Goal: Use online tool/utility: Utilize a website feature to perform a specific function

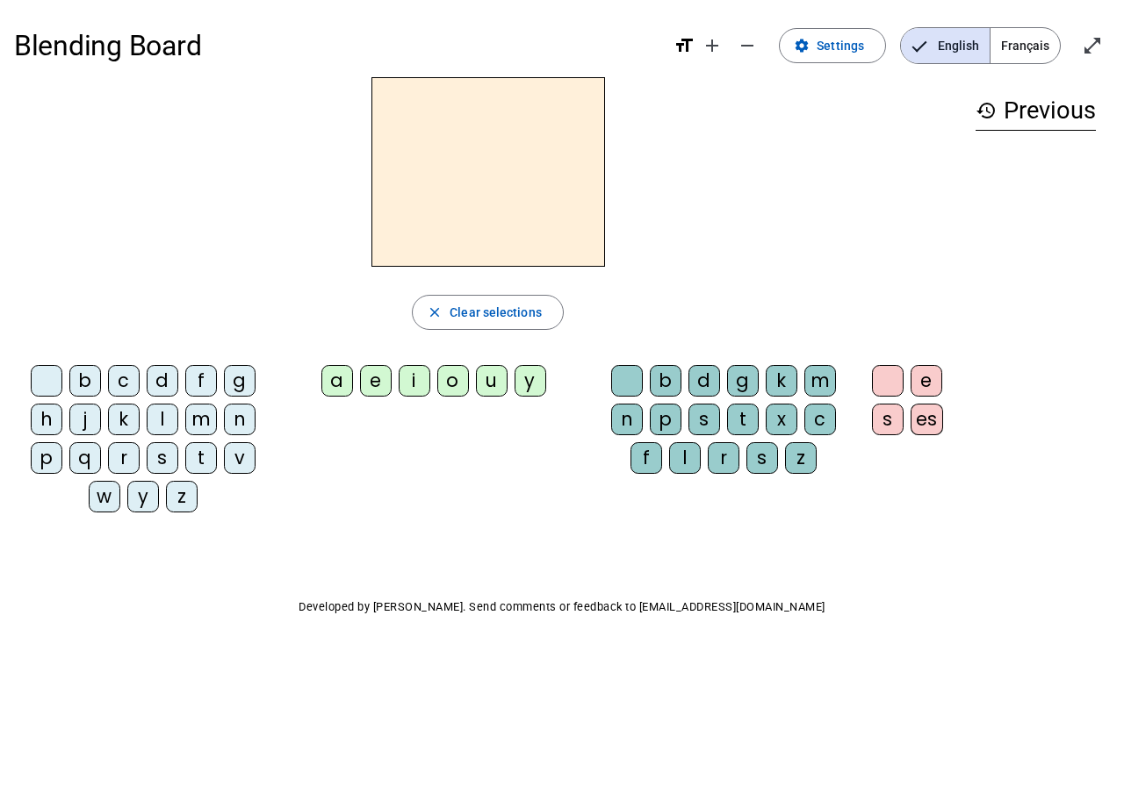
drag, startPoint x: 201, startPoint y: 378, endPoint x: 197, endPoint y: 369, distance: 10.6
click at [197, 369] on div "f" at bounding box center [201, 381] width 32 height 32
click at [376, 384] on div "e" at bounding box center [376, 381] width 32 height 32
drag, startPoint x: 656, startPoint y: 423, endPoint x: 667, endPoint y: 423, distance: 11.4
click at [667, 423] on div "p" at bounding box center [666, 420] width 32 height 32
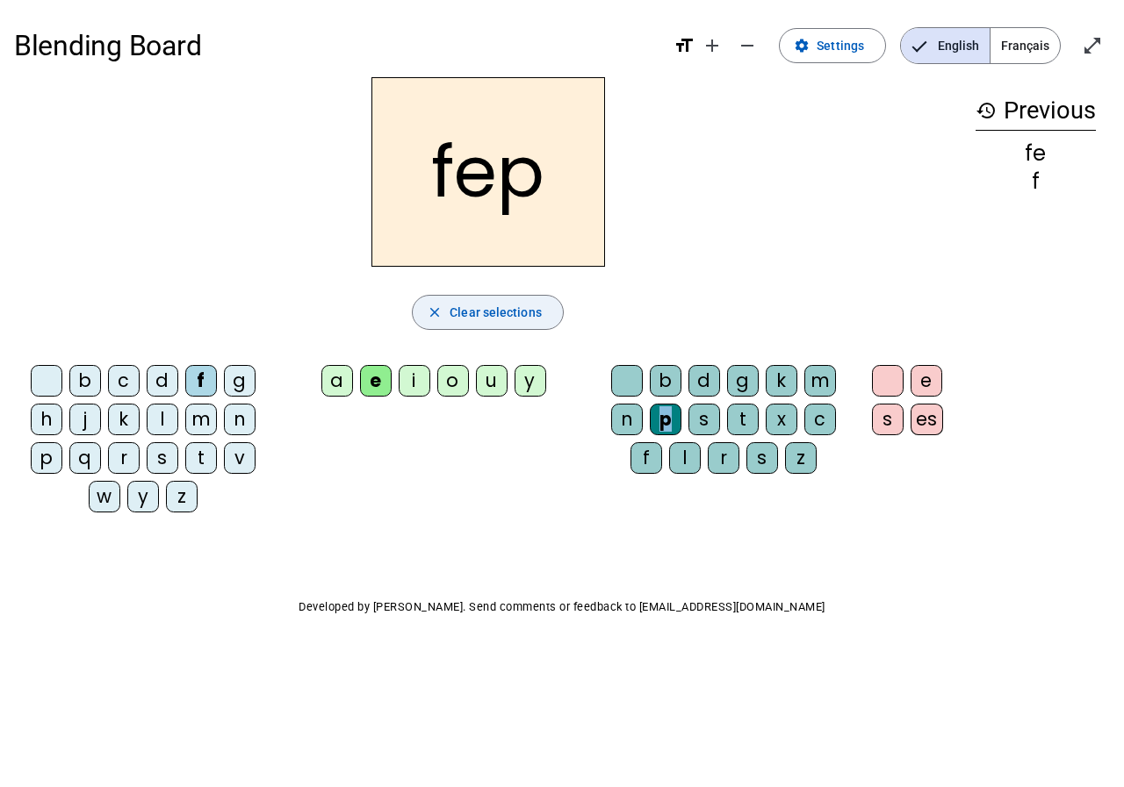
click at [523, 319] on span "Clear selections" at bounding box center [495, 312] width 92 height 21
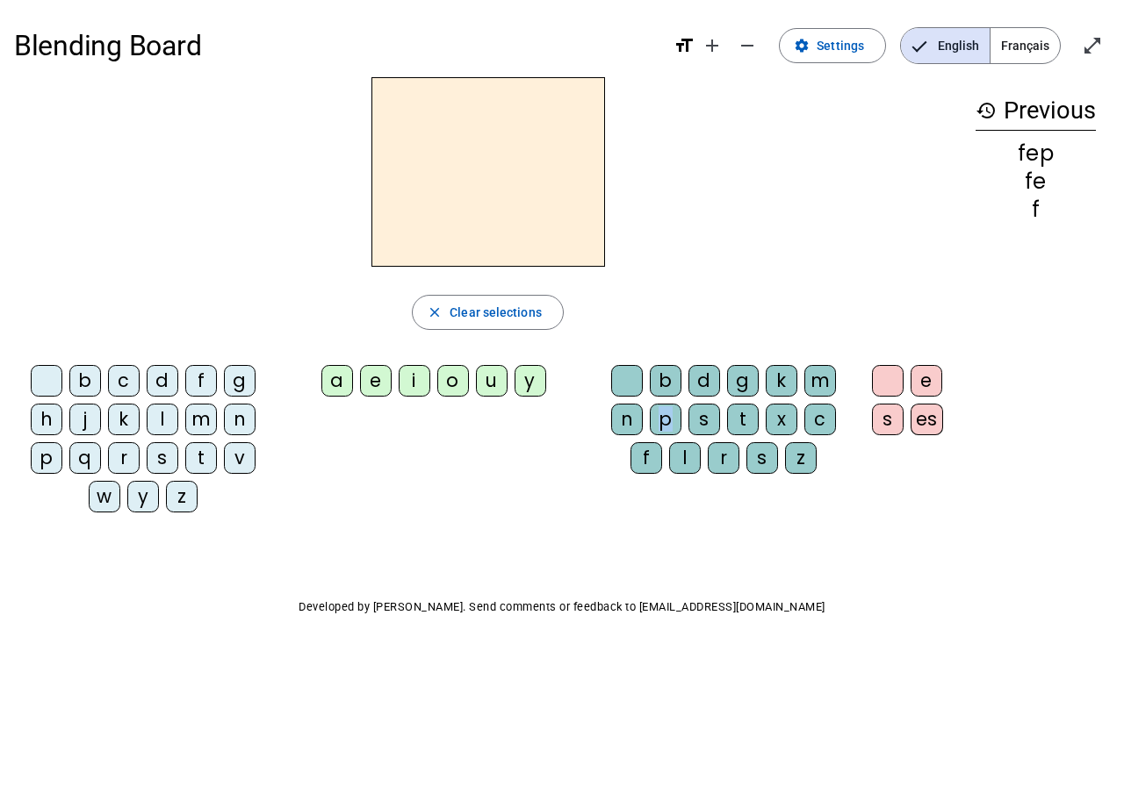
click at [986, 106] on mat-icon "history" at bounding box center [985, 110] width 21 height 21
click at [1016, 32] on span "Français" at bounding box center [1024, 45] width 69 height 35
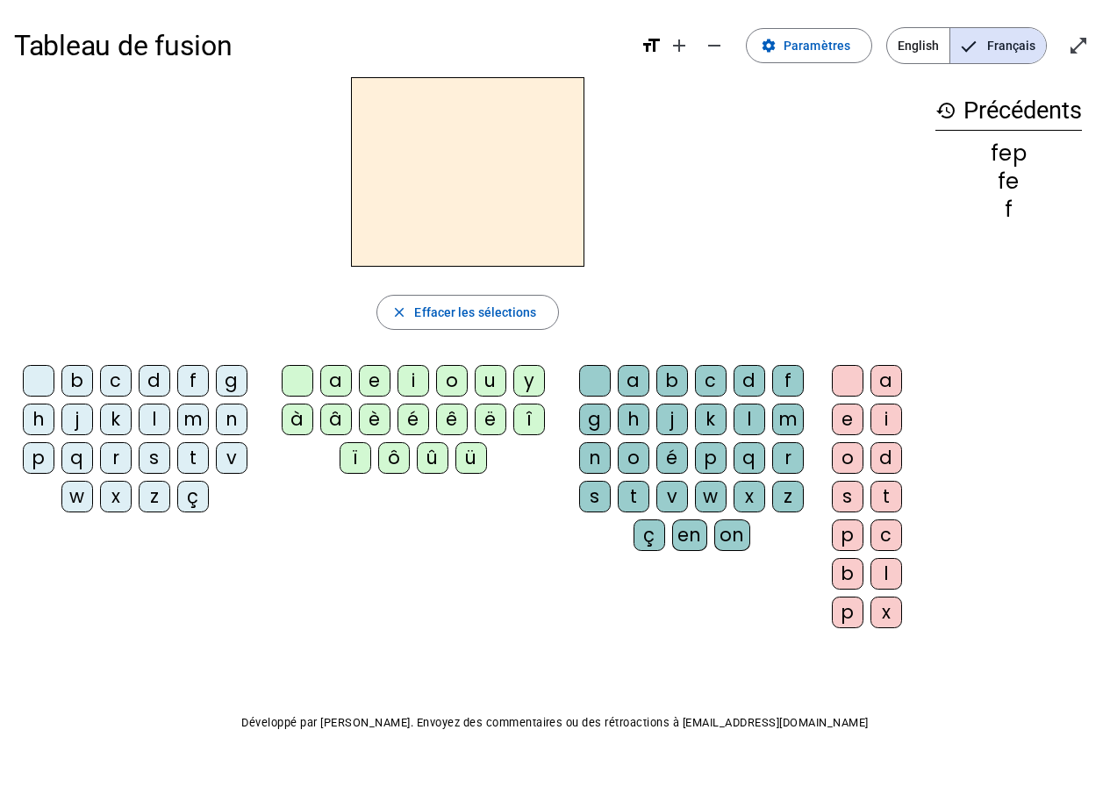
click at [81, 499] on div "w" at bounding box center [77, 497] width 32 height 32
click at [335, 415] on div "â" at bounding box center [336, 420] width 32 height 32
click at [693, 373] on letter-bubble "b" at bounding box center [676, 384] width 39 height 39
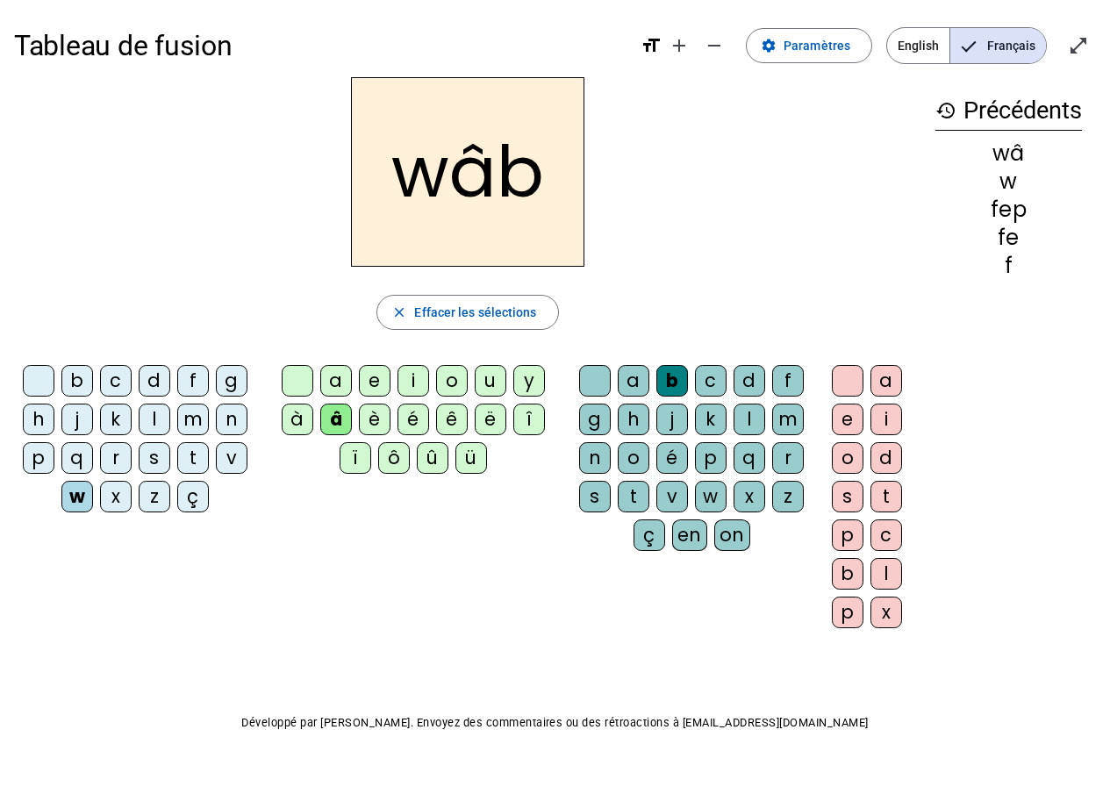
click at [634, 421] on div "h" at bounding box center [634, 420] width 32 height 32
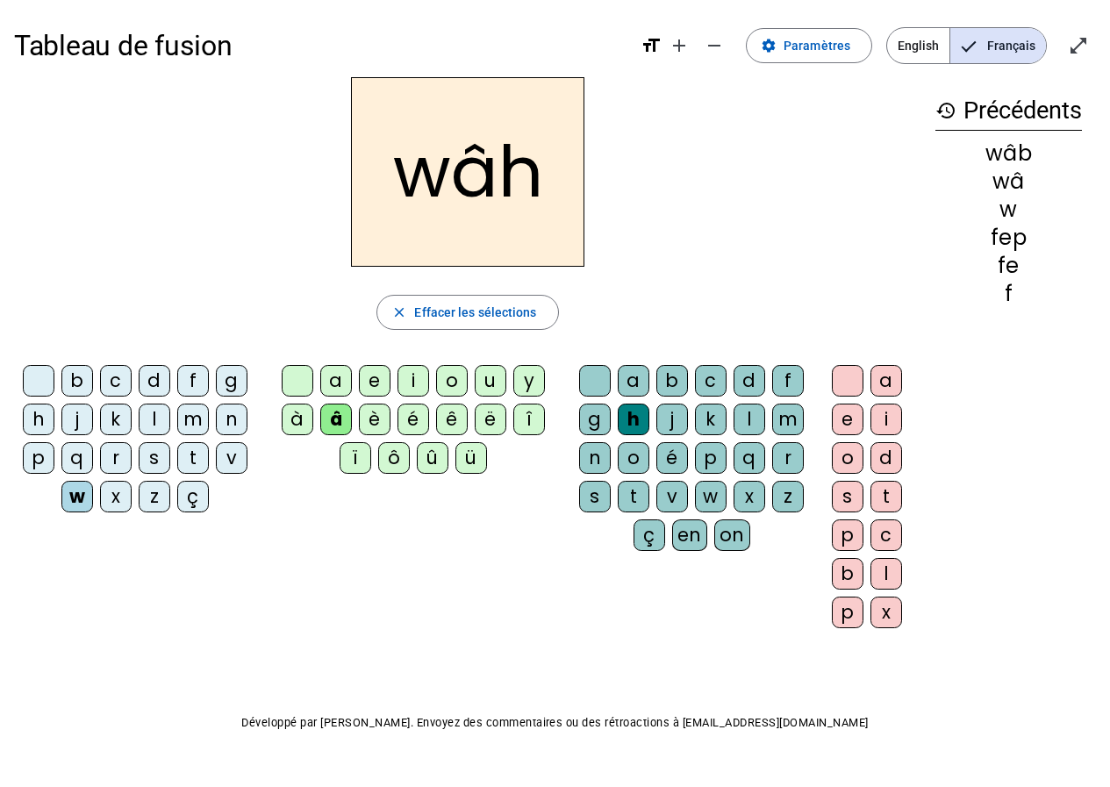
click at [626, 451] on div "o" at bounding box center [634, 458] width 32 height 32
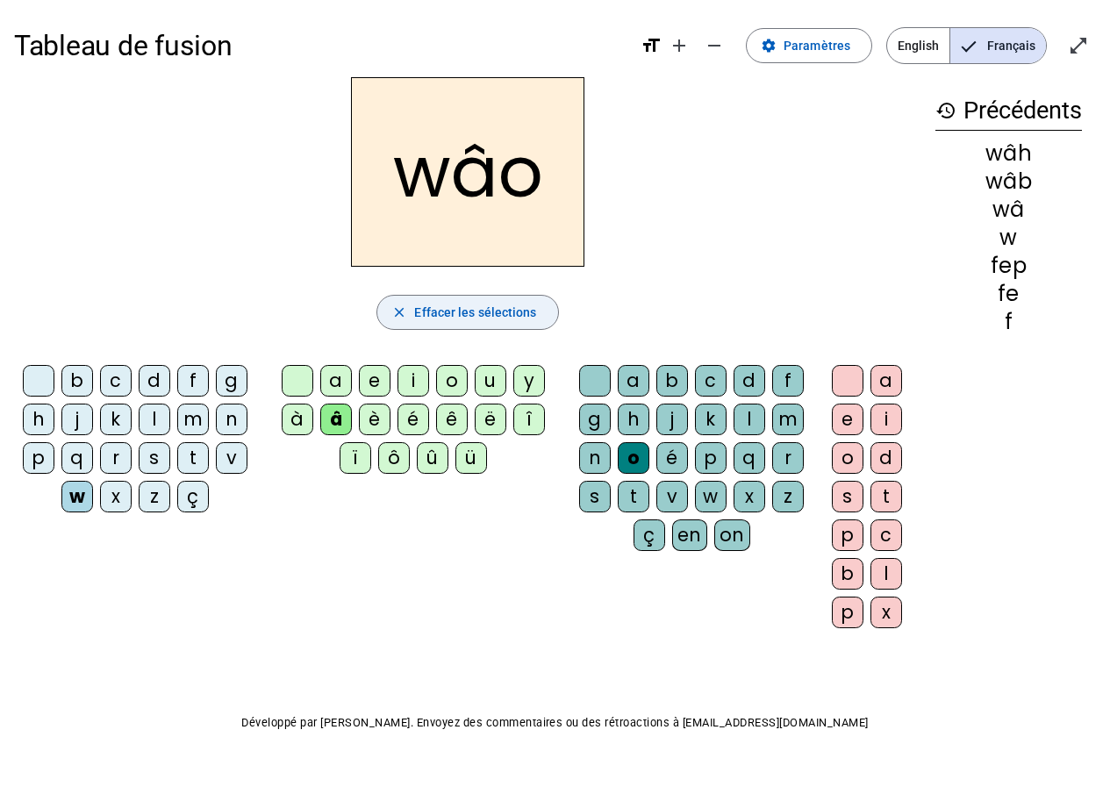
click at [469, 312] on span "Effacer les sélections" at bounding box center [475, 312] width 122 height 21
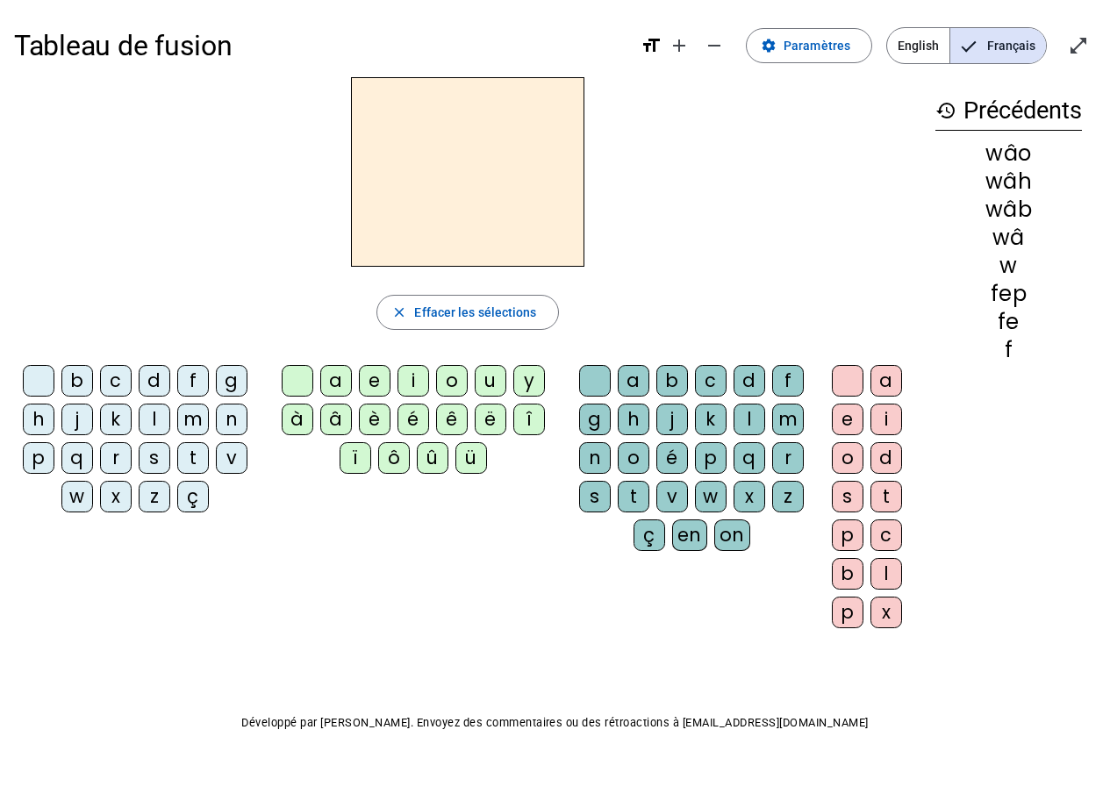
click at [195, 419] on div "m" at bounding box center [193, 420] width 32 height 32
click at [332, 382] on div "a" at bounding box center [336, 381] width 32 height 32
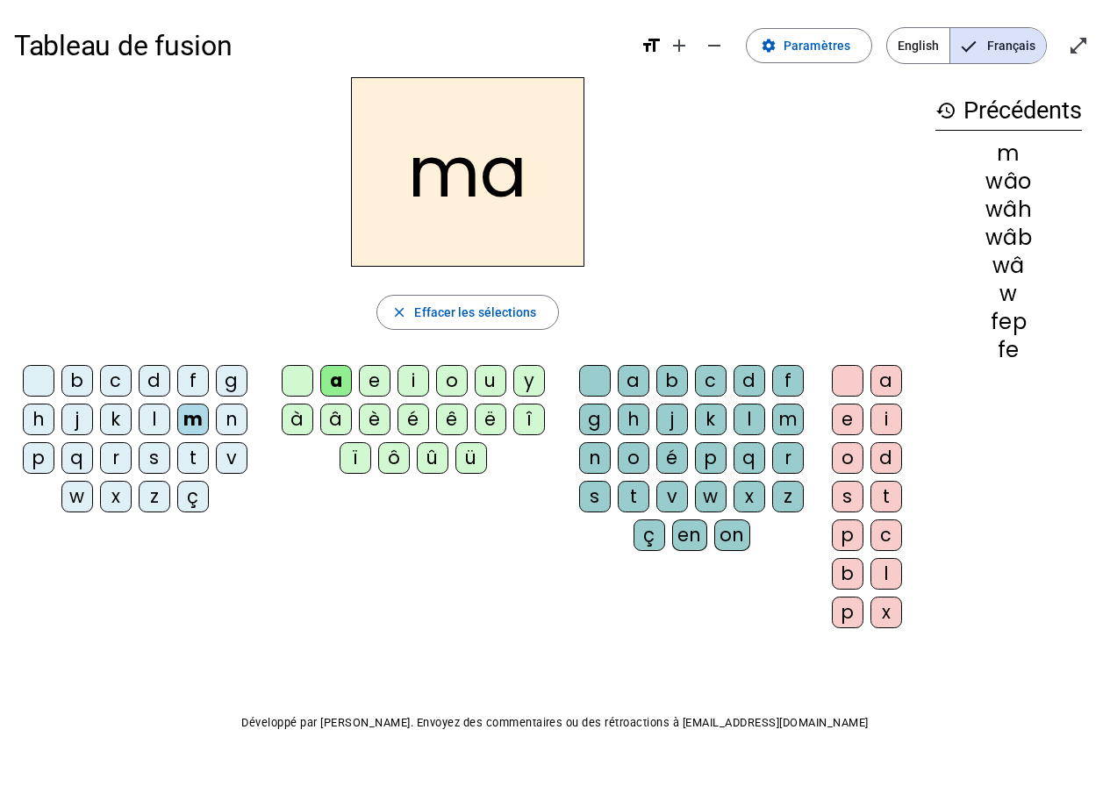
click at [594, 417] on div "g" at bounding box center [595, 420] width 32 height 32
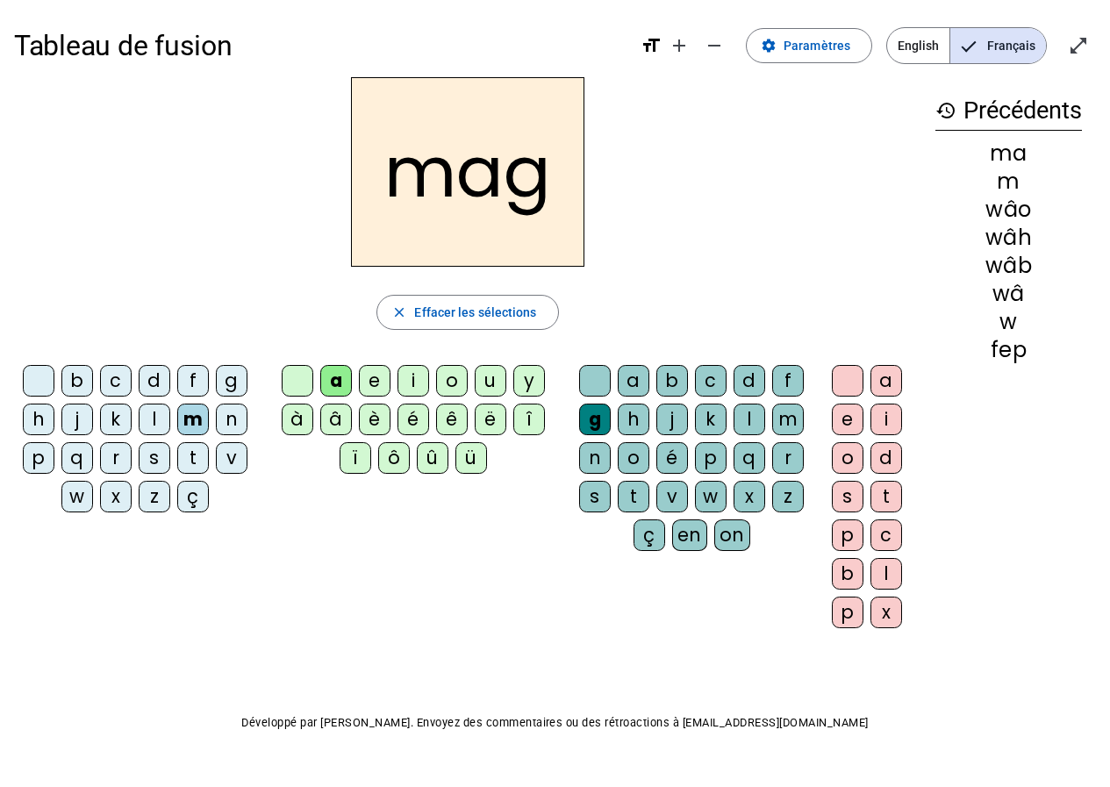
click at [361, 384] on div "e" at bounding box center [375, 381] width 32 height 32
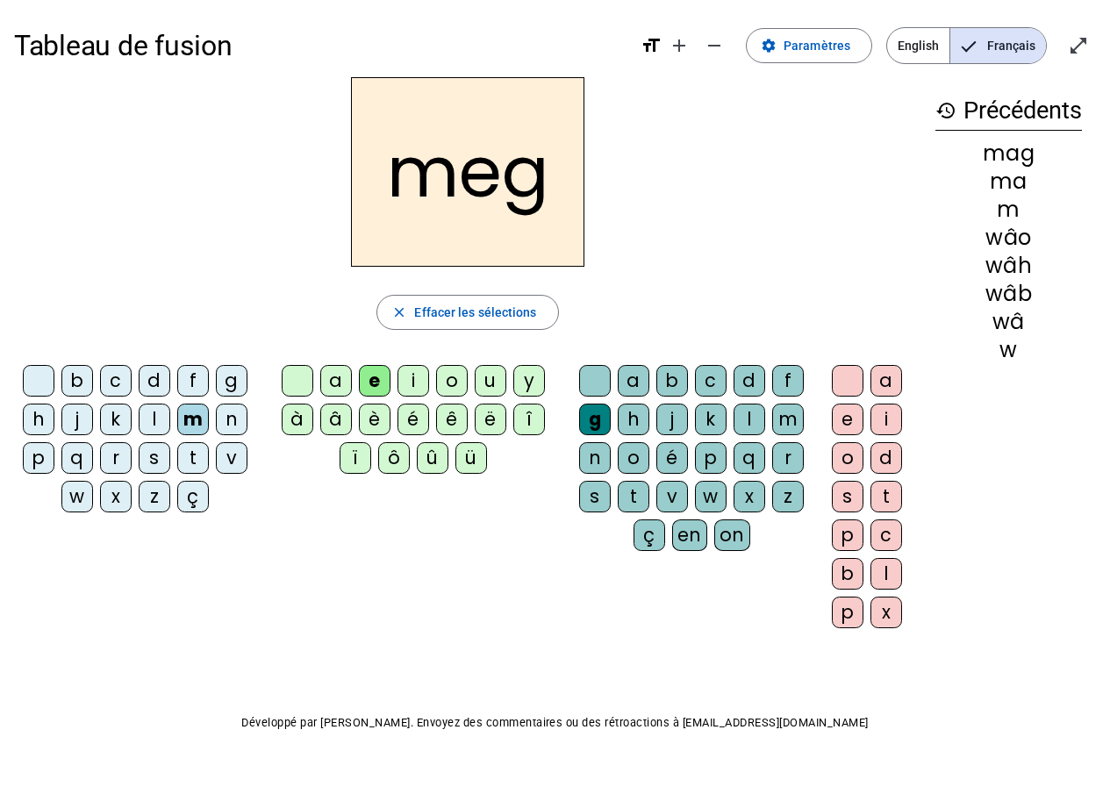
click at [412, 386] on div "i" at bounding box center [414, 381] width 32 height 32
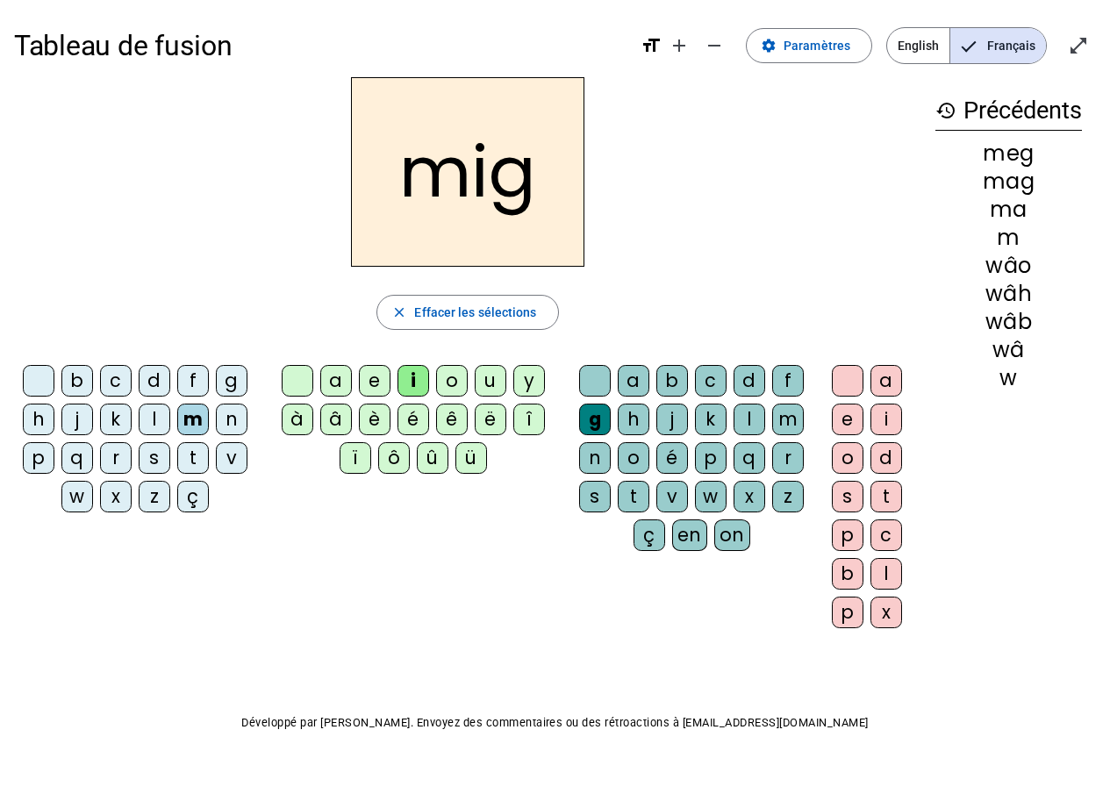
click at [449, 384] on div "o" at bounding box center [452, 381] width 32 height 32
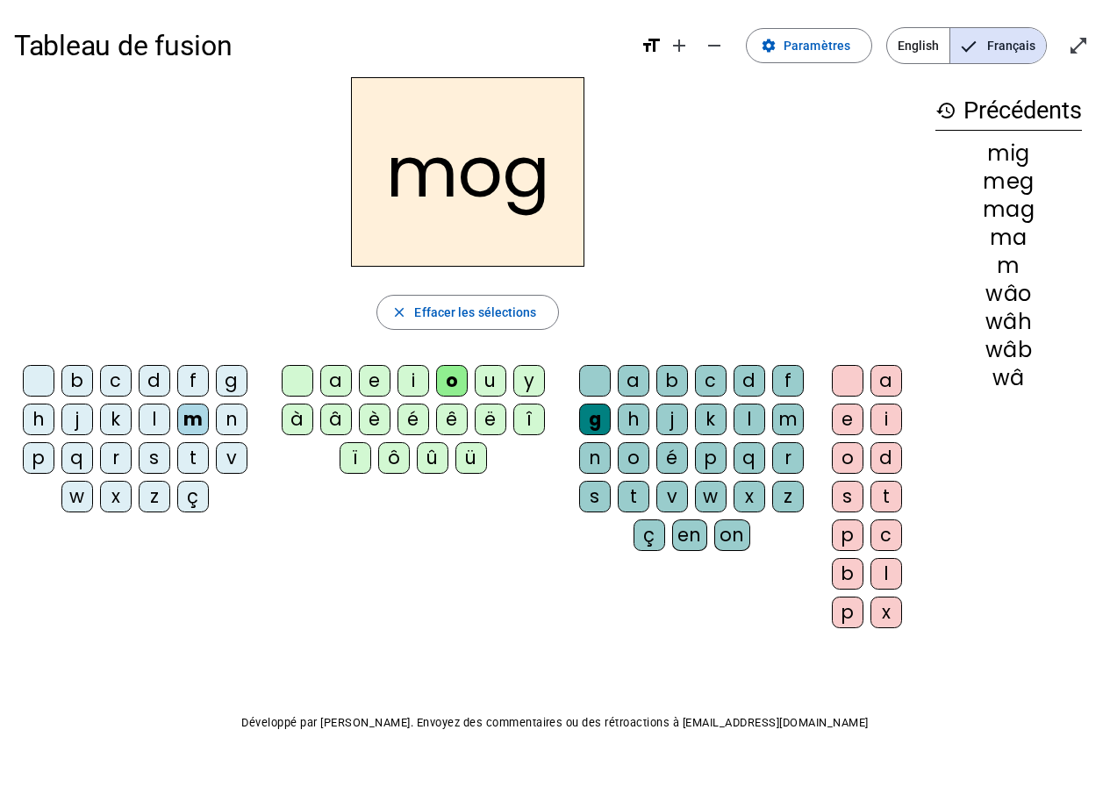
click at [483, 383] on div "u" at bounding box center [491, 381] width 32 height 32
click at [793, 456] on div "r" at bounding box center [789, 458] width 32 height 32
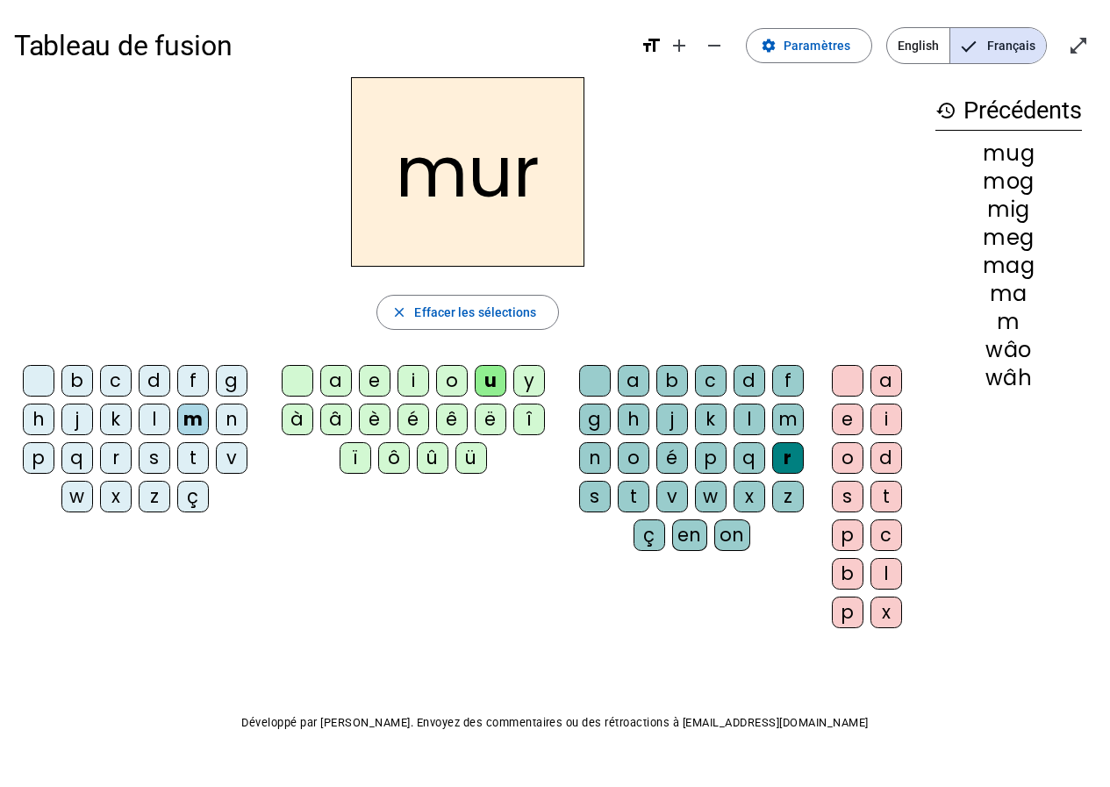
click at [155, 386] on div "d" at bounding box center [155, 381] width 32 height 32
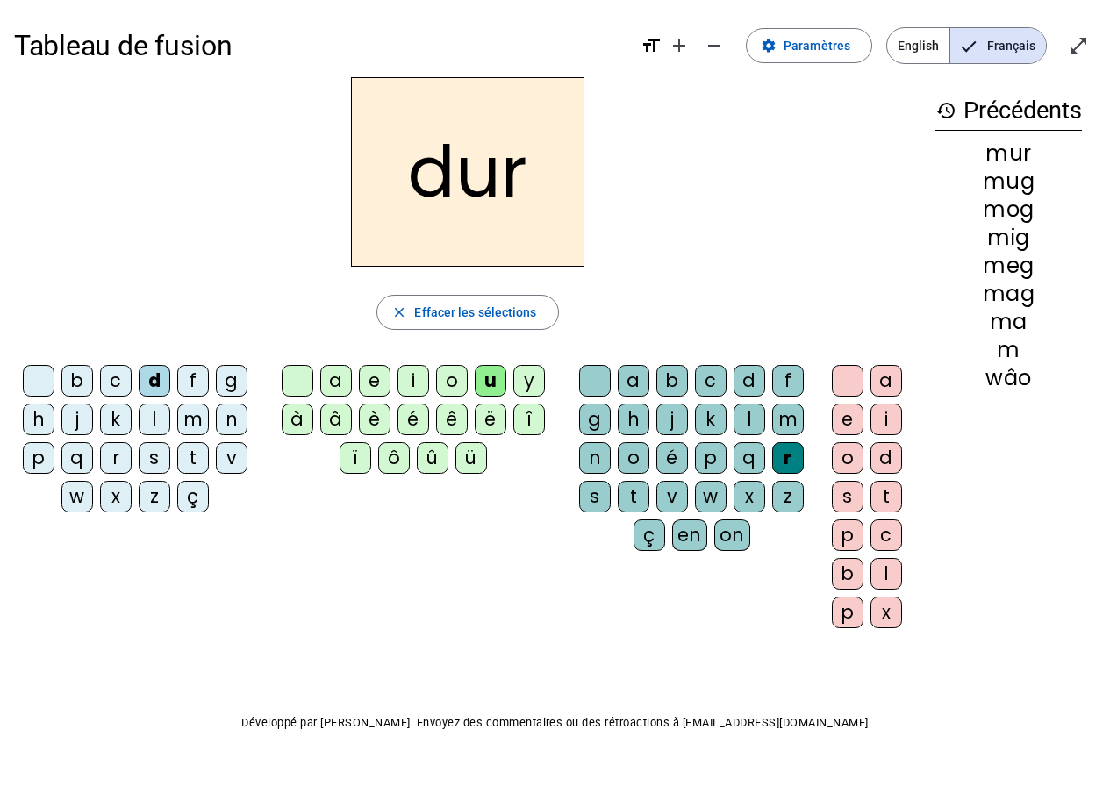
click at [156, 458] on div "s" at bounding box center [155, 458] width 32 height 32
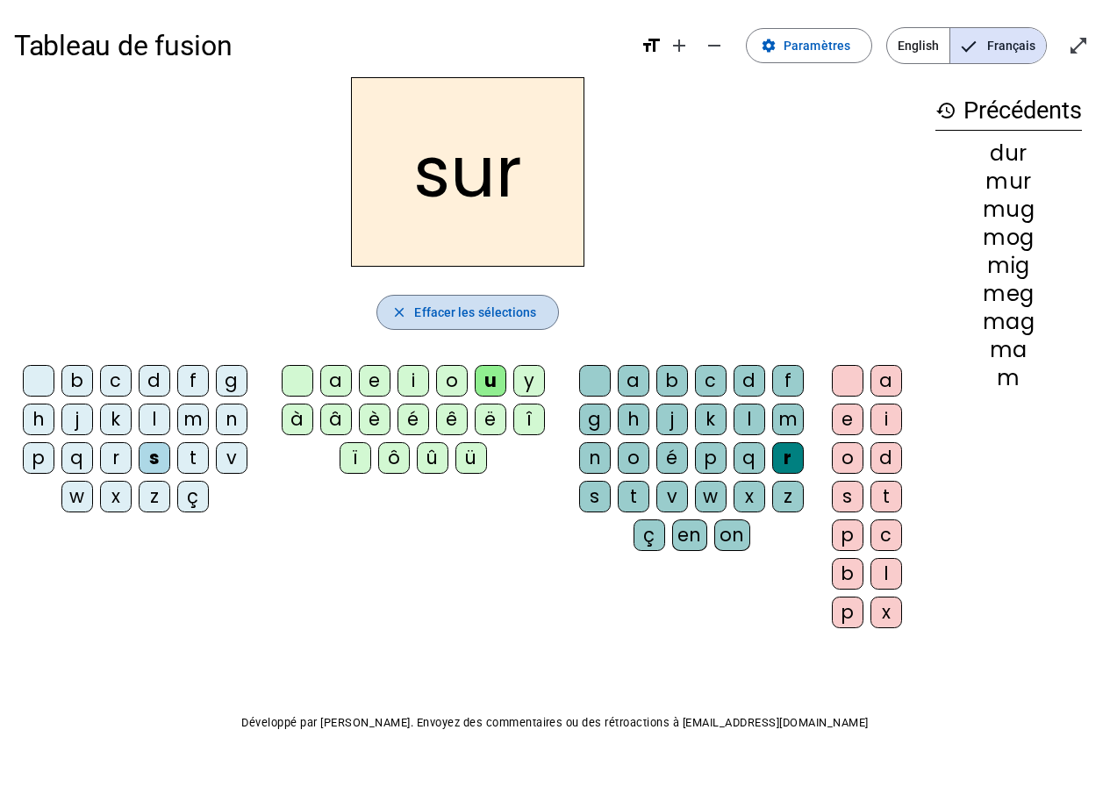
click at [529, 316] on span "Effacer les sélections" at bounding box center [475, 312] width 122 height 21
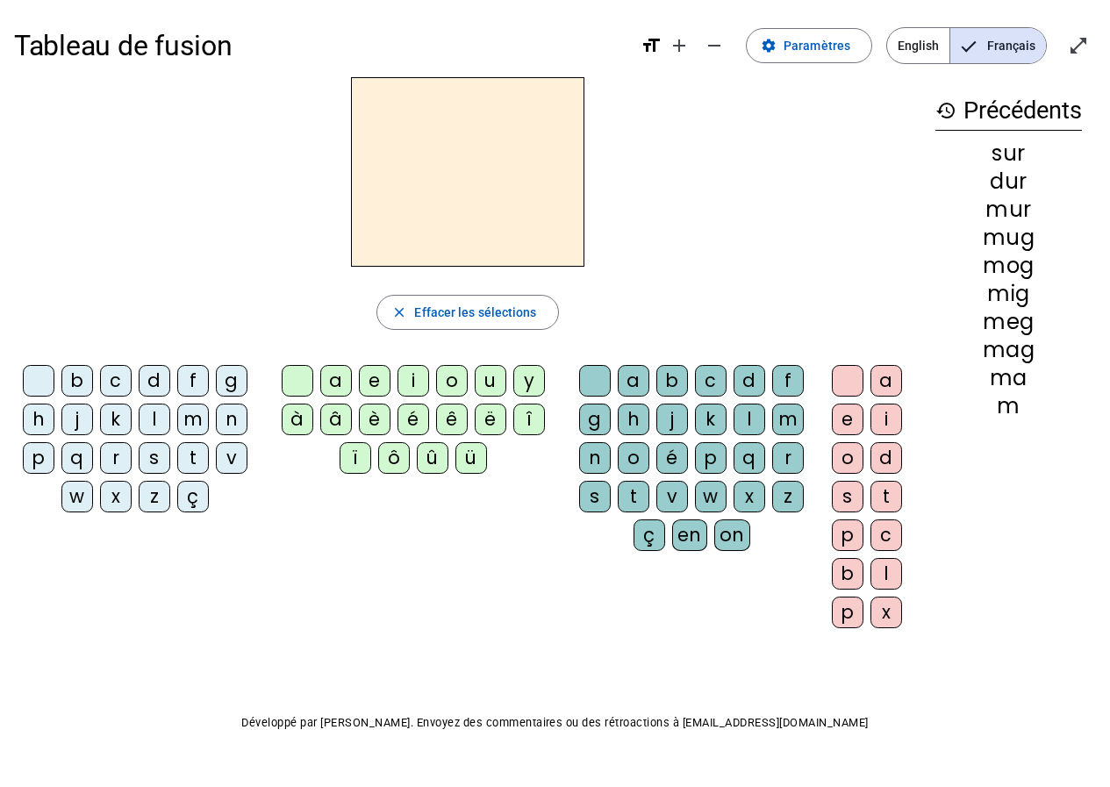
click at [83, 384] on div "b" at bounding box center [77, 381] width 32 height 32
click at [161, 422] on div "l" at bounding box center [155, 420] width 32 height 32
click at [86, 384] on div "b" at bounding box center [77, 381] width 32 height 32
click at [411, 380] on div "i" at bounding box center [414, 381] width 32 height 32
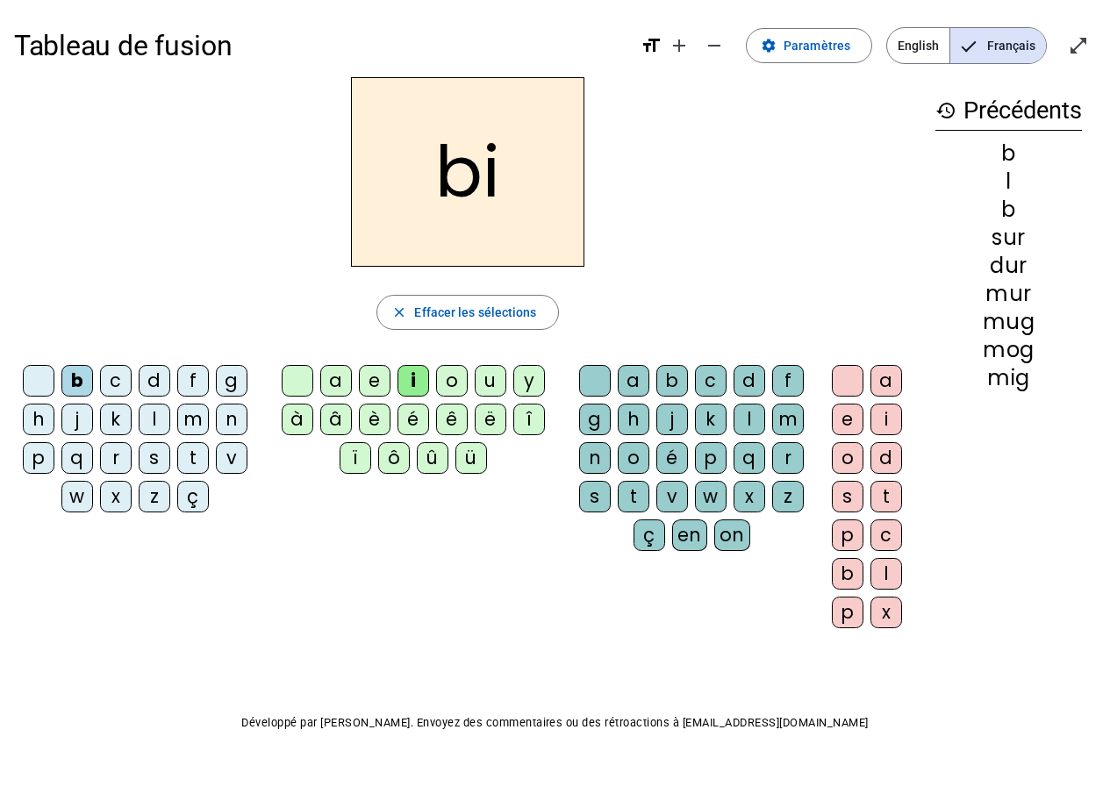
click at [780, 420] on div "m" at bounding box center [789, 420] width 32 height 32
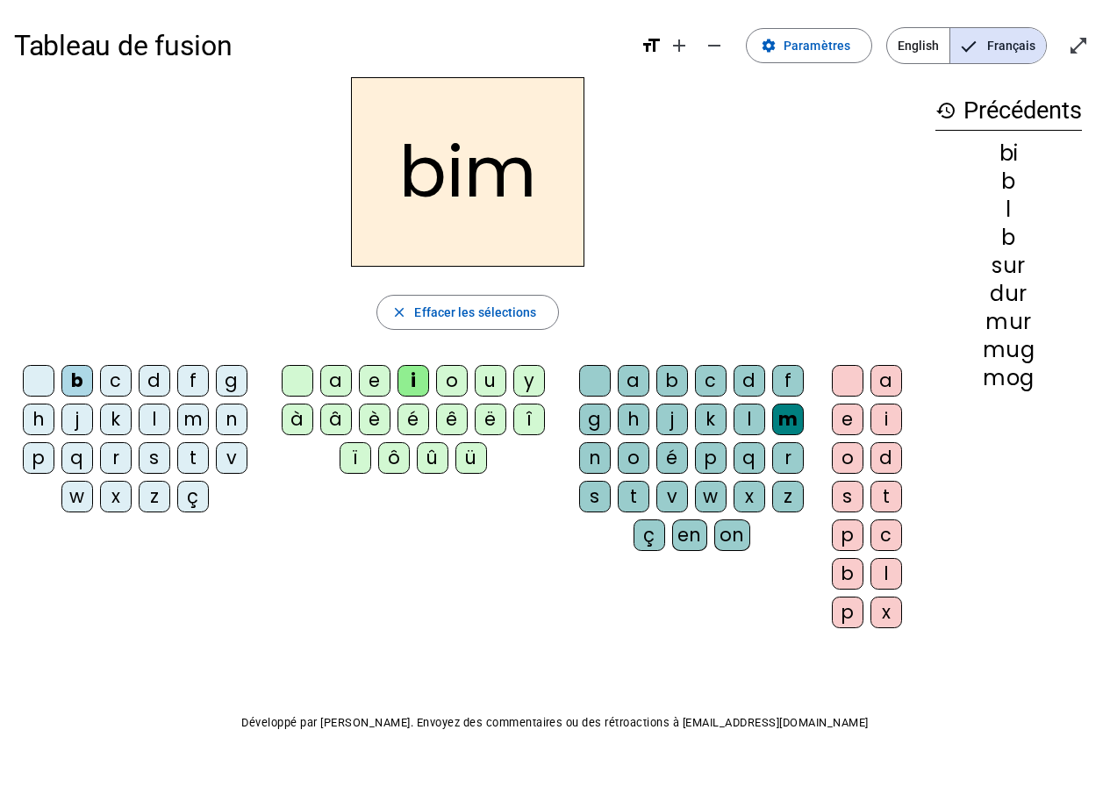
click at [846, 463] on div "o" at bounding box center [848, 458] width 32 height 32
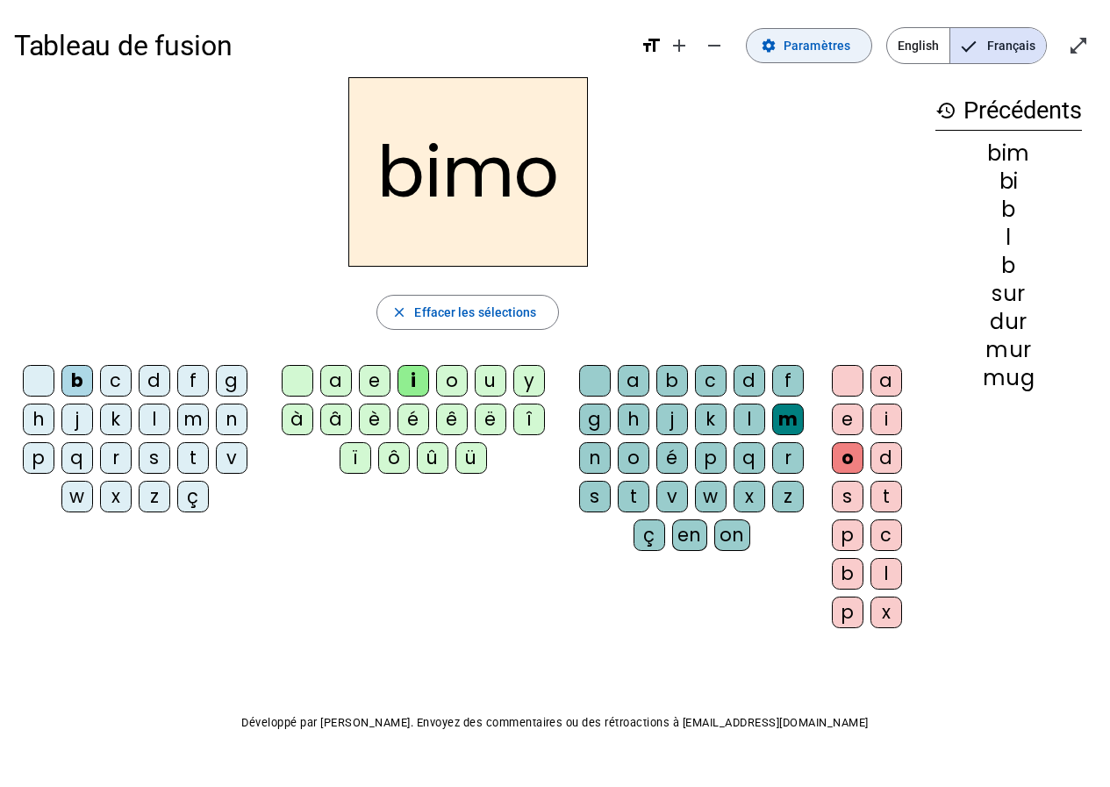
click at [841, 47] on span "Paramètres" at bounding box center [817, 45] width 67 height 21
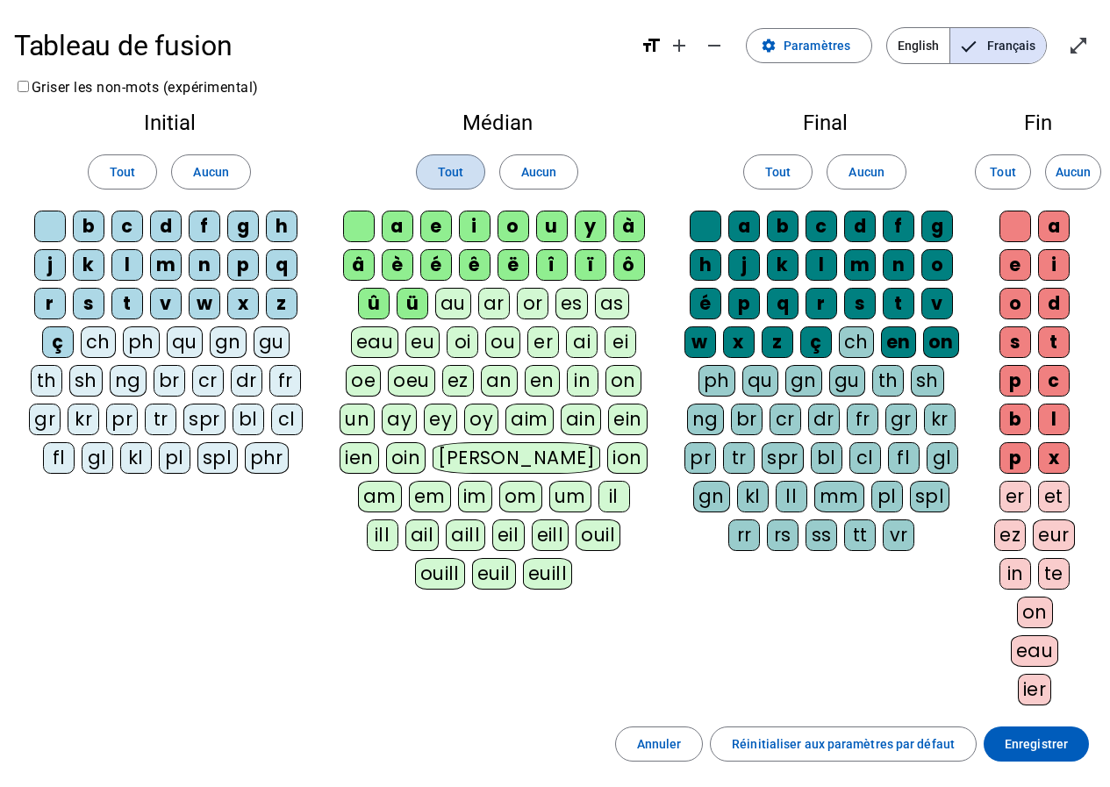
click at [450, 182] on span "Tout" at bounding box center [450, 172] width 25 height 21
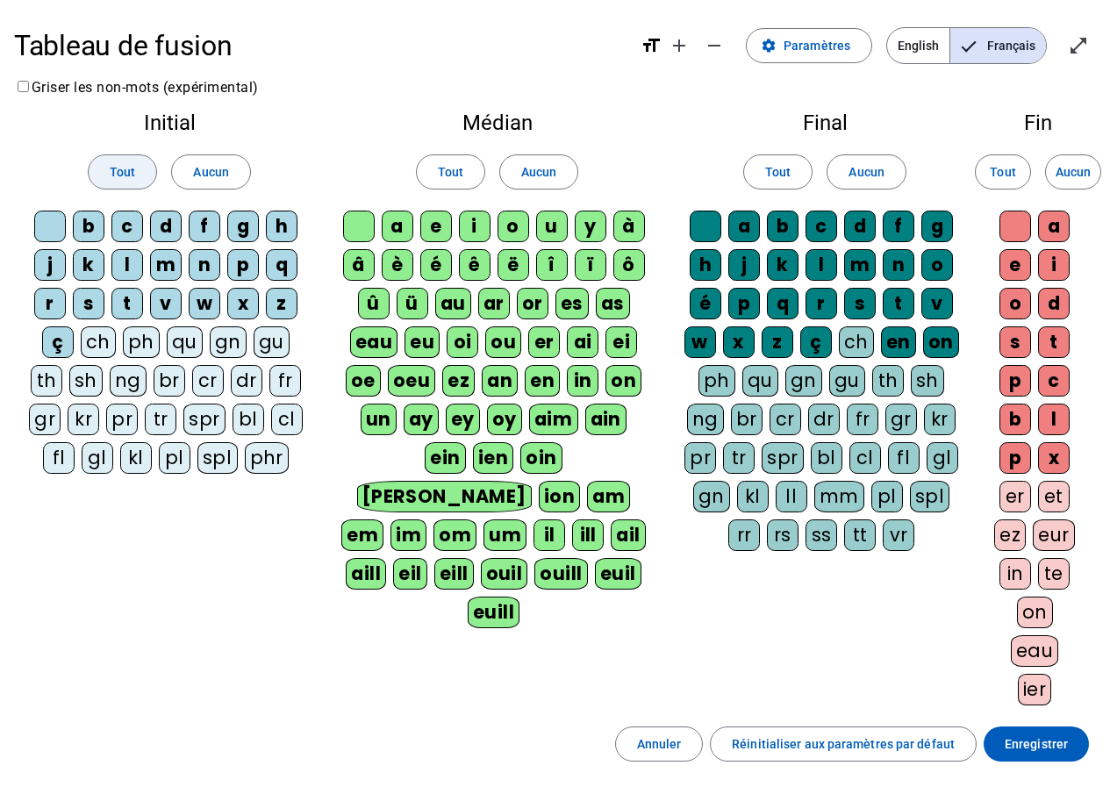
click at [121, 178] on span "Tout" at bounding box center [122, 172] width 25 height 21
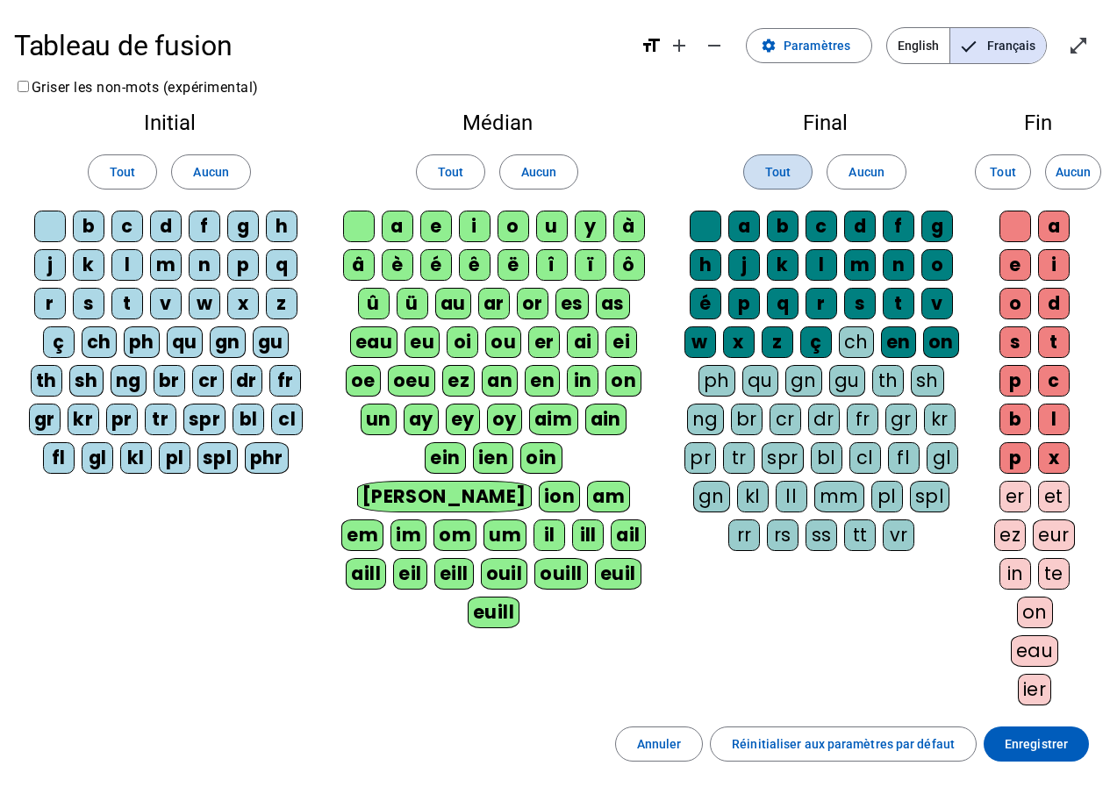
click at [793, 176] on span at bounding box center [778, 172] width 68 height 42
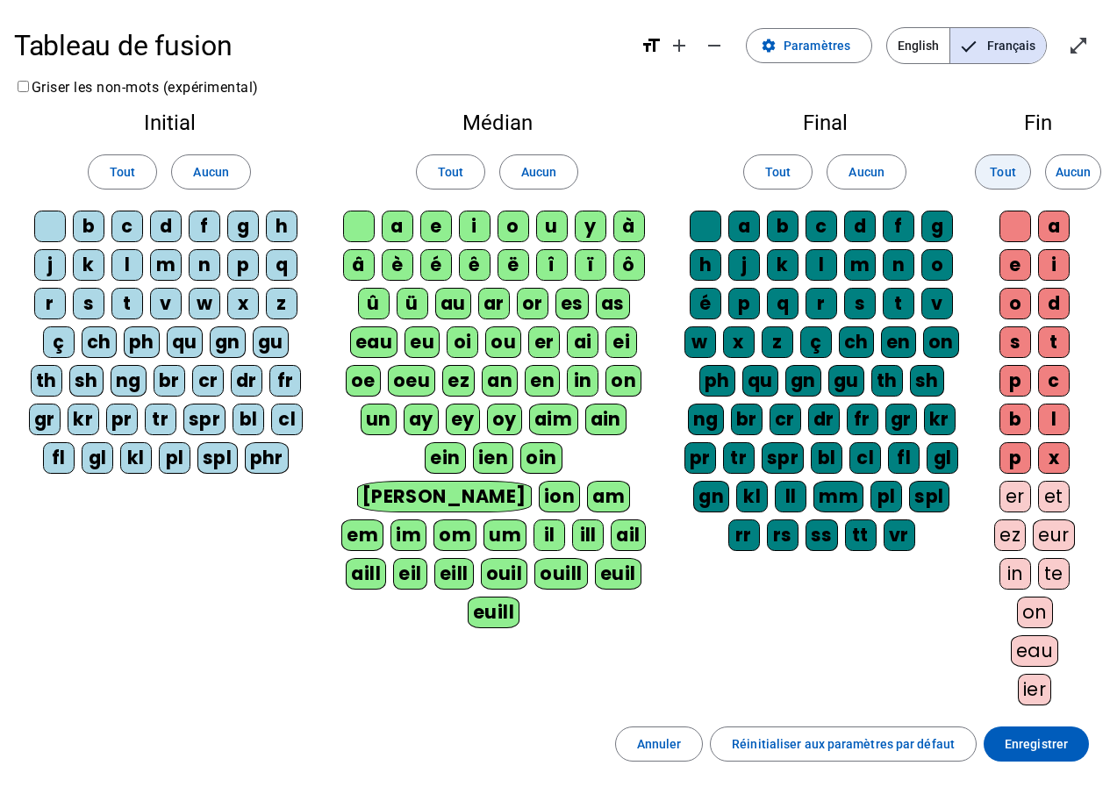
click at [1011, 176] on span "Tout" at bounding box center [1002, 172] width 25 height 21
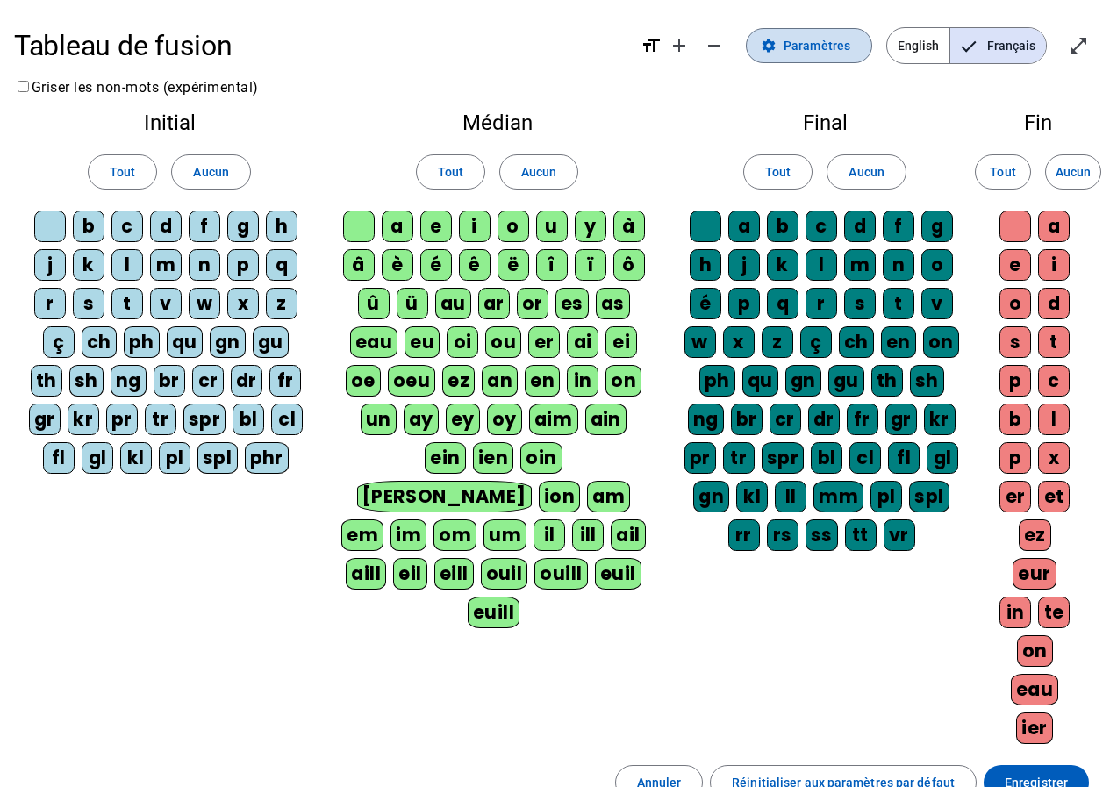
click at [828, 50] on span "Paramètres" at bounding box center [817, 45] width 67 height 21
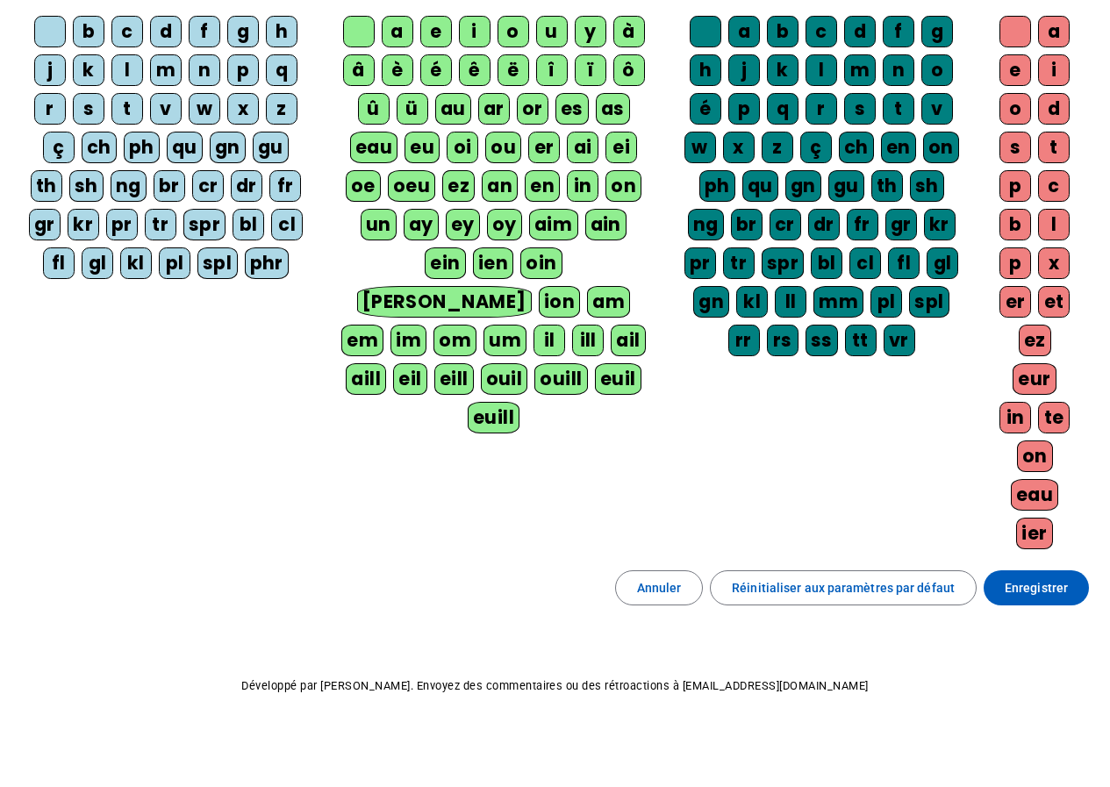
scroll to position [198, 0]
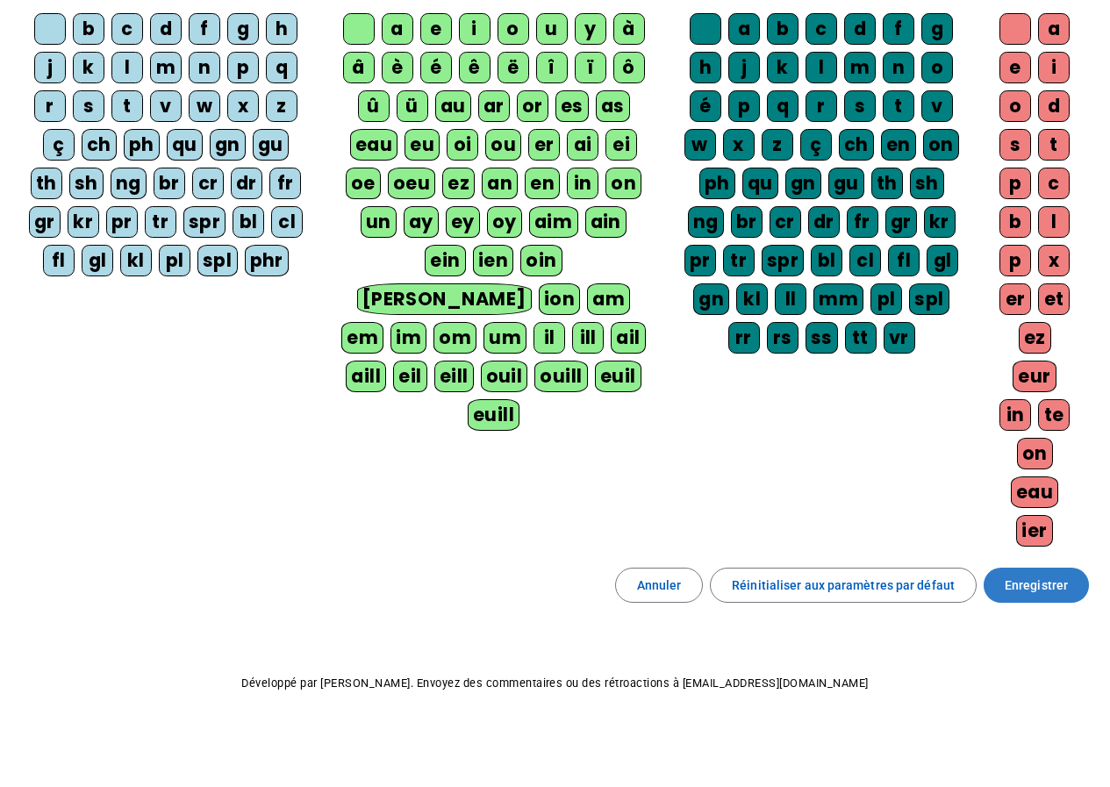
click at [1046, 583] on span "Enregistrer" at bounding box center [1036, 585] width 63 height 21
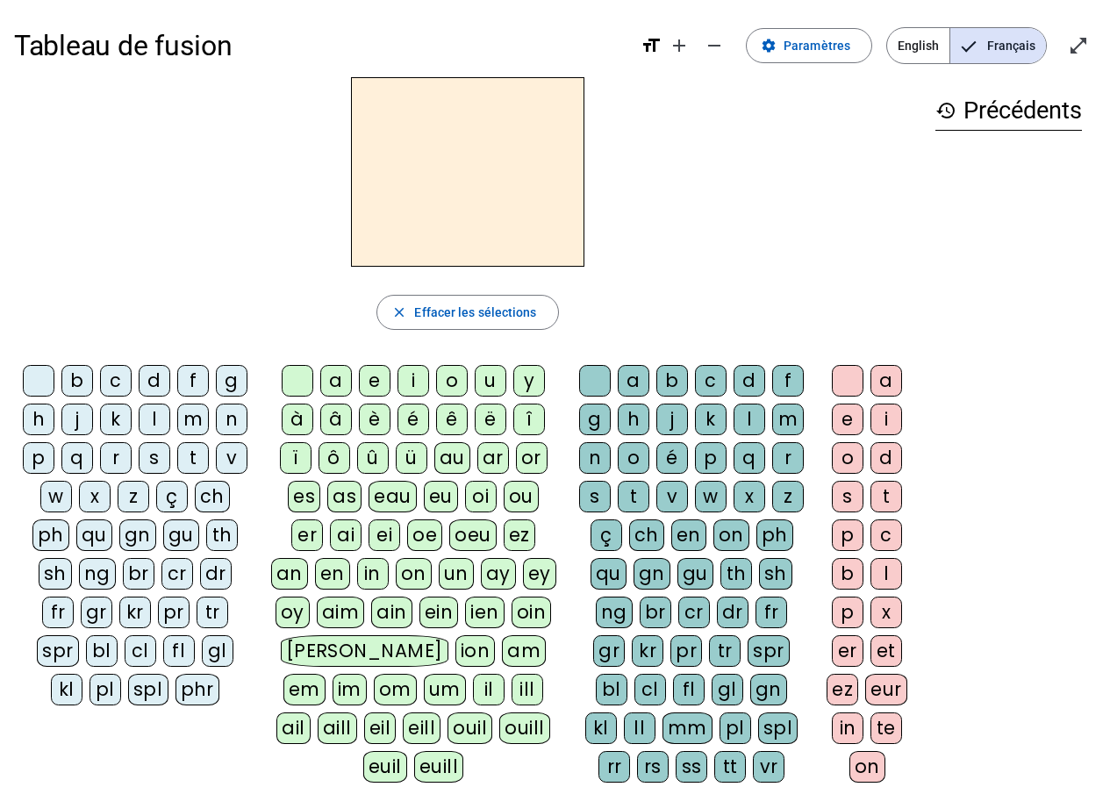
click at [98, 657] on div "bl" at bounding box center [102, 652] width 32 height 32
click at [308, 558] on div "an" at bounding box center [289, 574] width 37 height 32
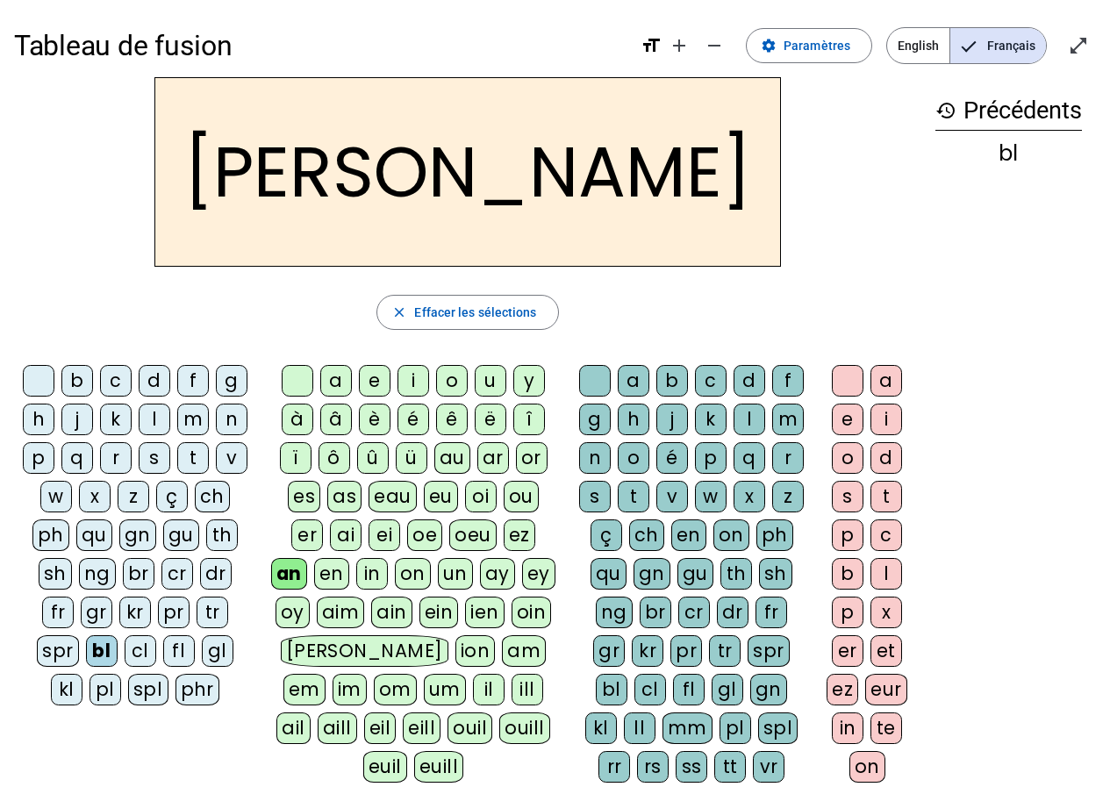
click at [646, 536] on div "ch" at bounding box center [646, 536] width 35 height 32
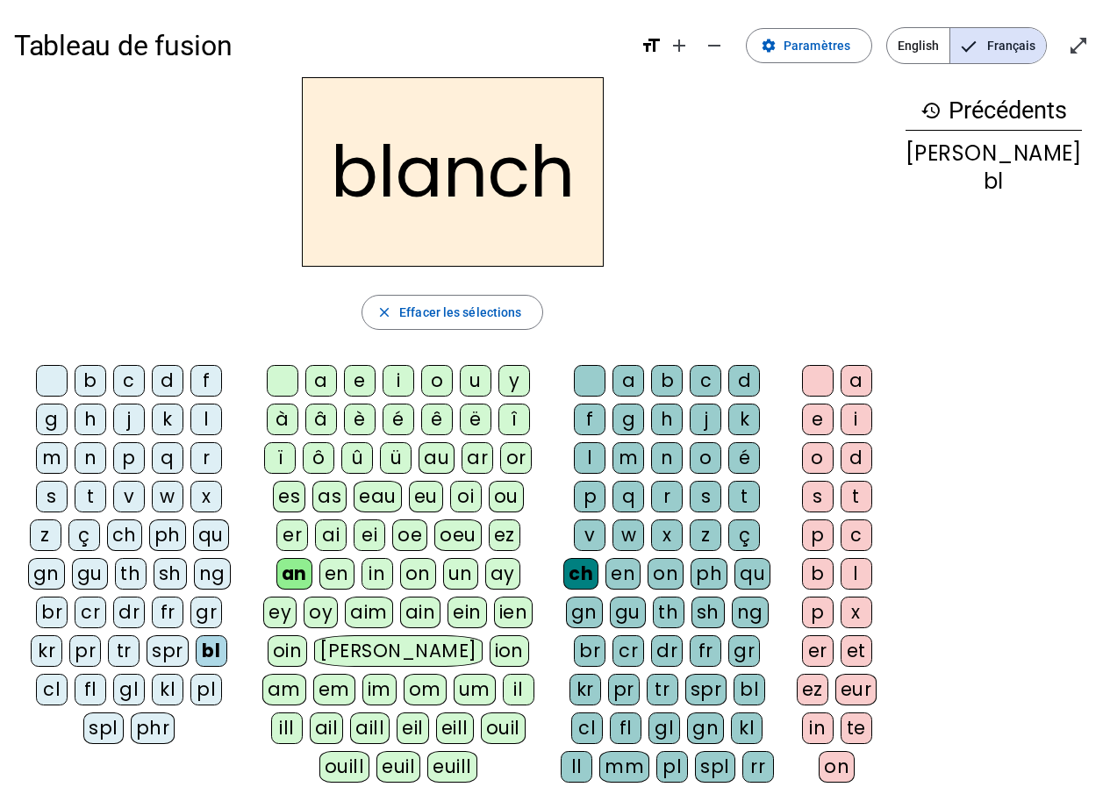
click at [834, 421] on div "e" at bounding box center [818, 420] width 32 height 32
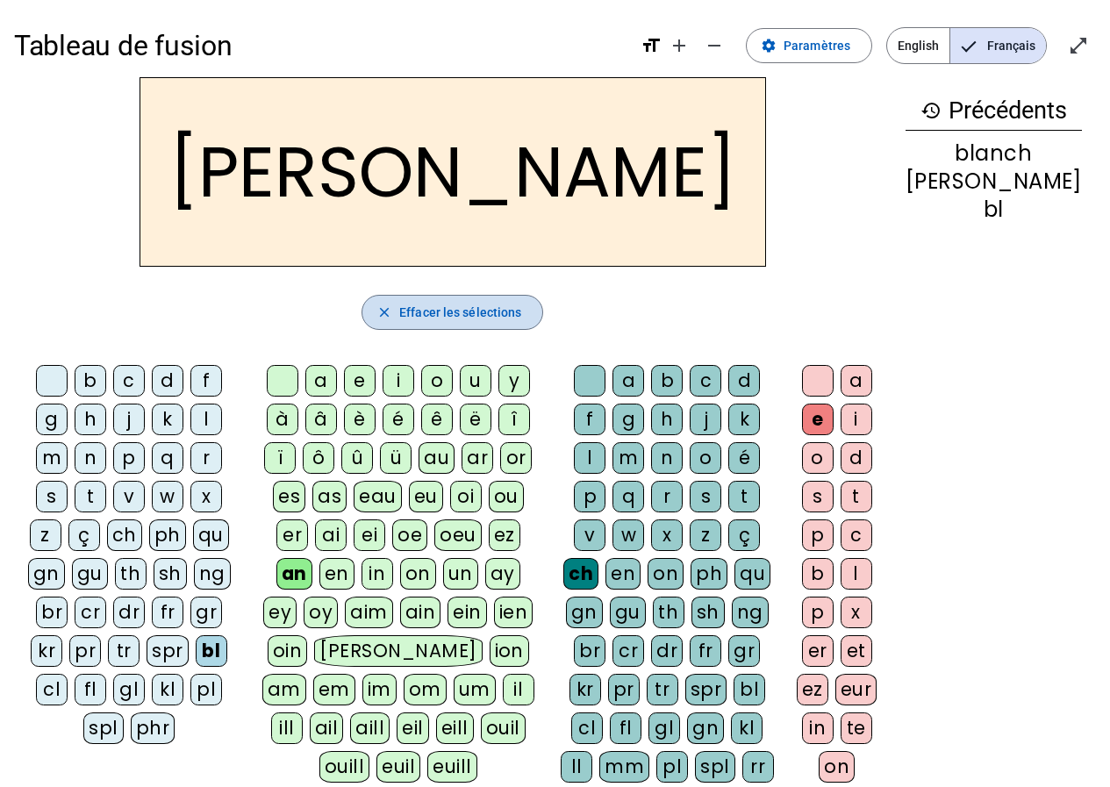
click at [434, 318] on span "Effacer les sélections" at bounding box center [460, 312] width 122 height 21
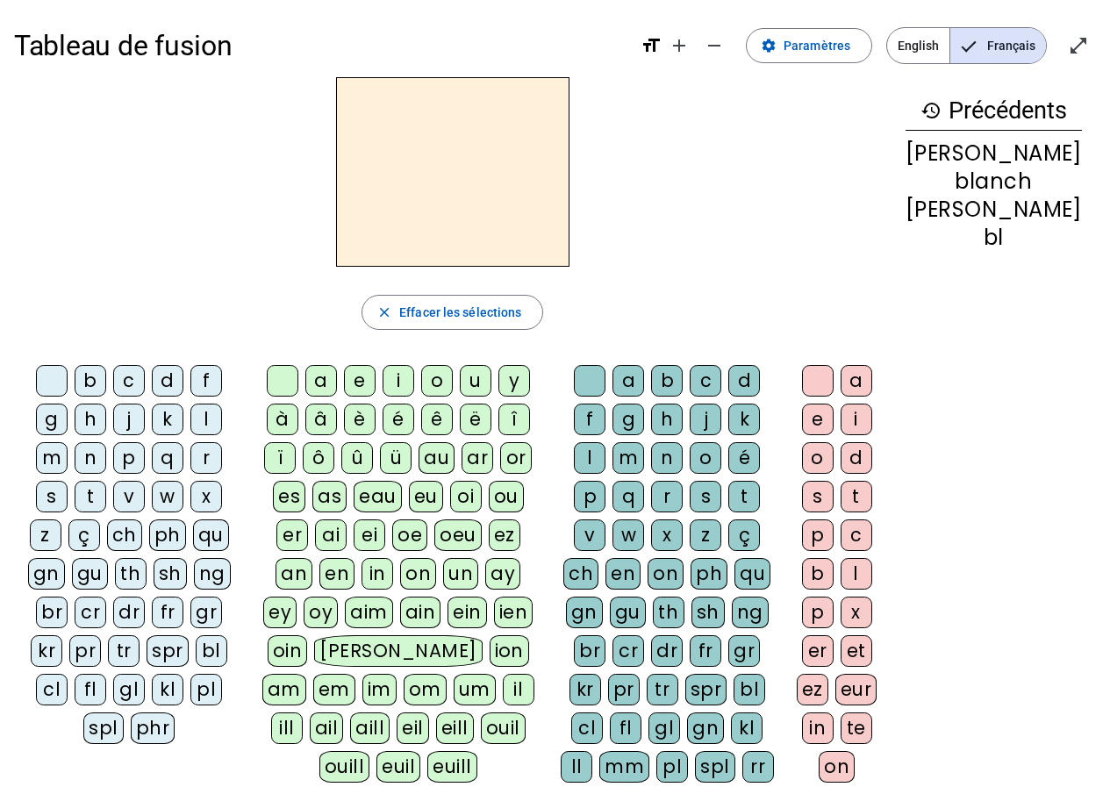
click at [113, 463] on div "p" at bounding box center [129, 458] width 32 height 32
click at [521, 322] on span "Effacer les sélections" at bounding box center [460, 312] width 122 height 21
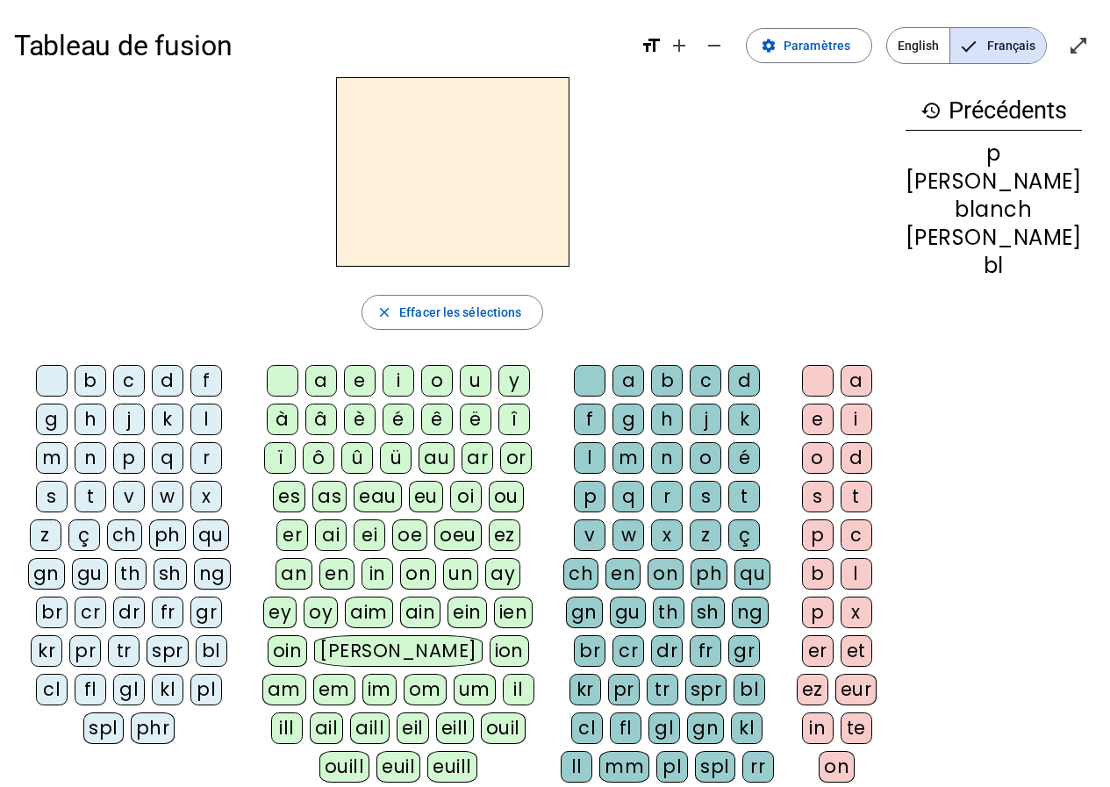
click at [190, 688] on div "pl" at bounding box center [206, 690] width 32 height 32
click at [313, 558] on div "an" at bounding box center [294, 574] width 37 height 32
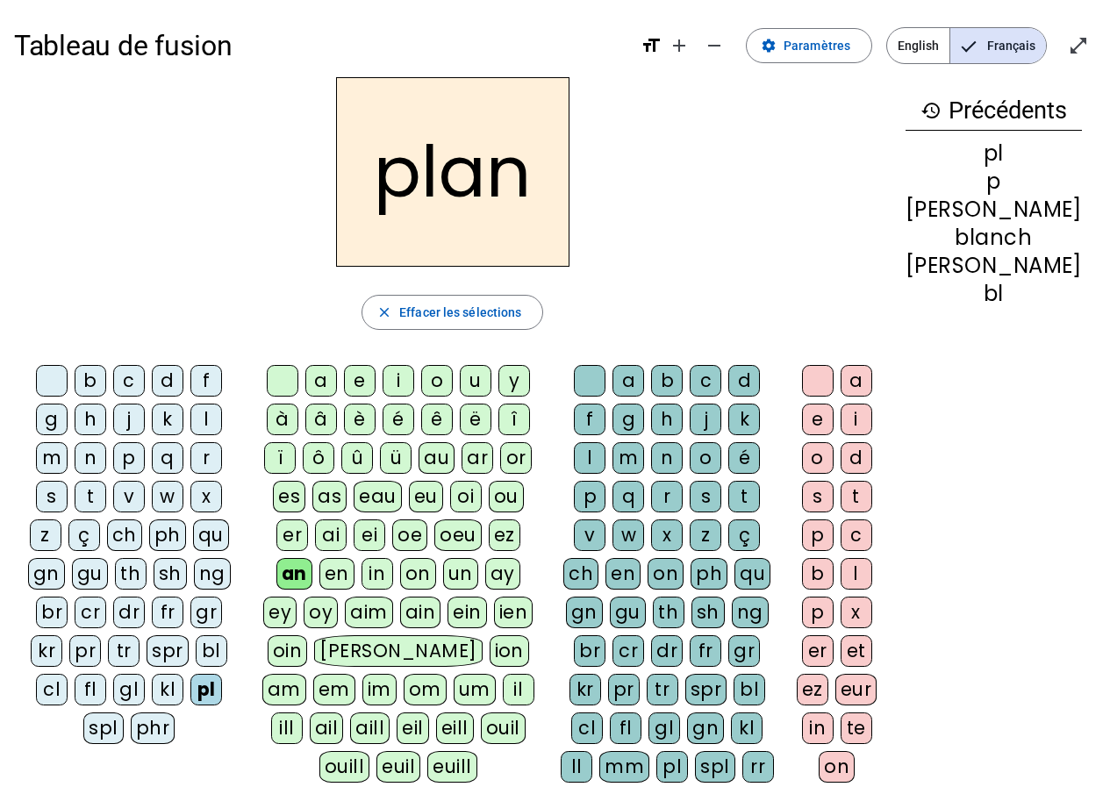
click at [599, 558] on div "ch" at bounding box center [581, 574] width 35 height 32
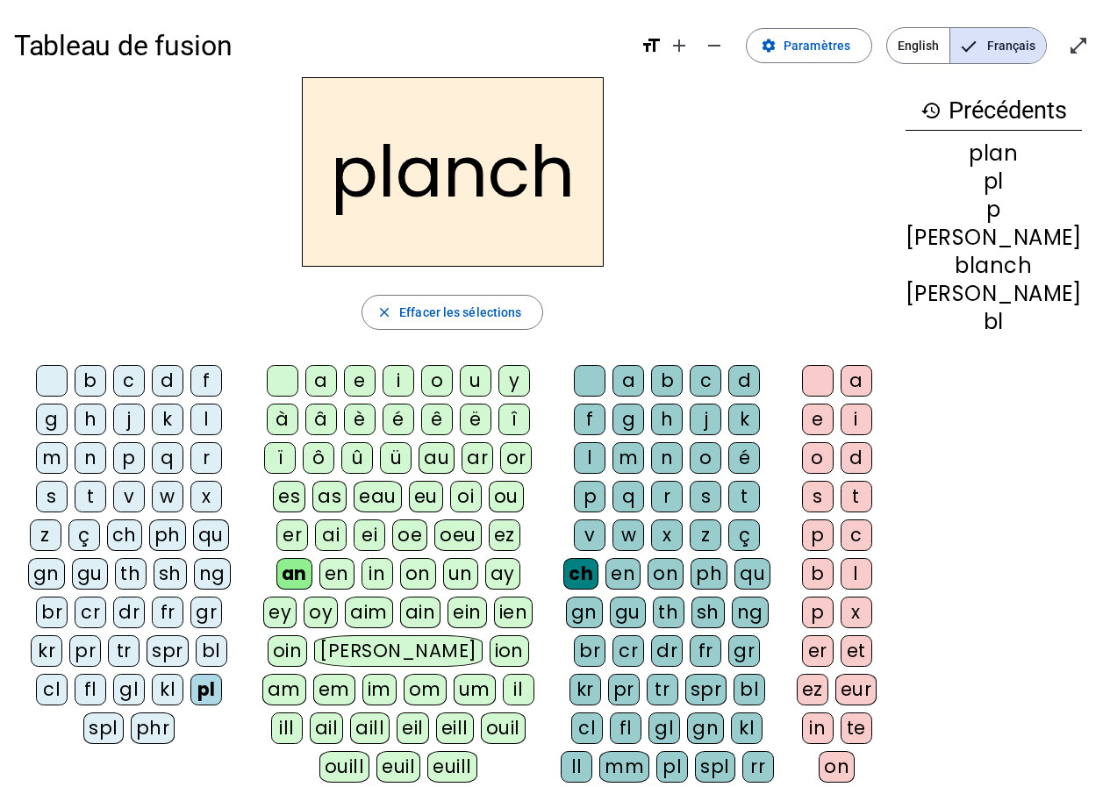
click at [834, 419] on div "e" at bounding box center [818, 420] width 32 height 32
